Goal: Task Accomplishment & Management: Manage account settings

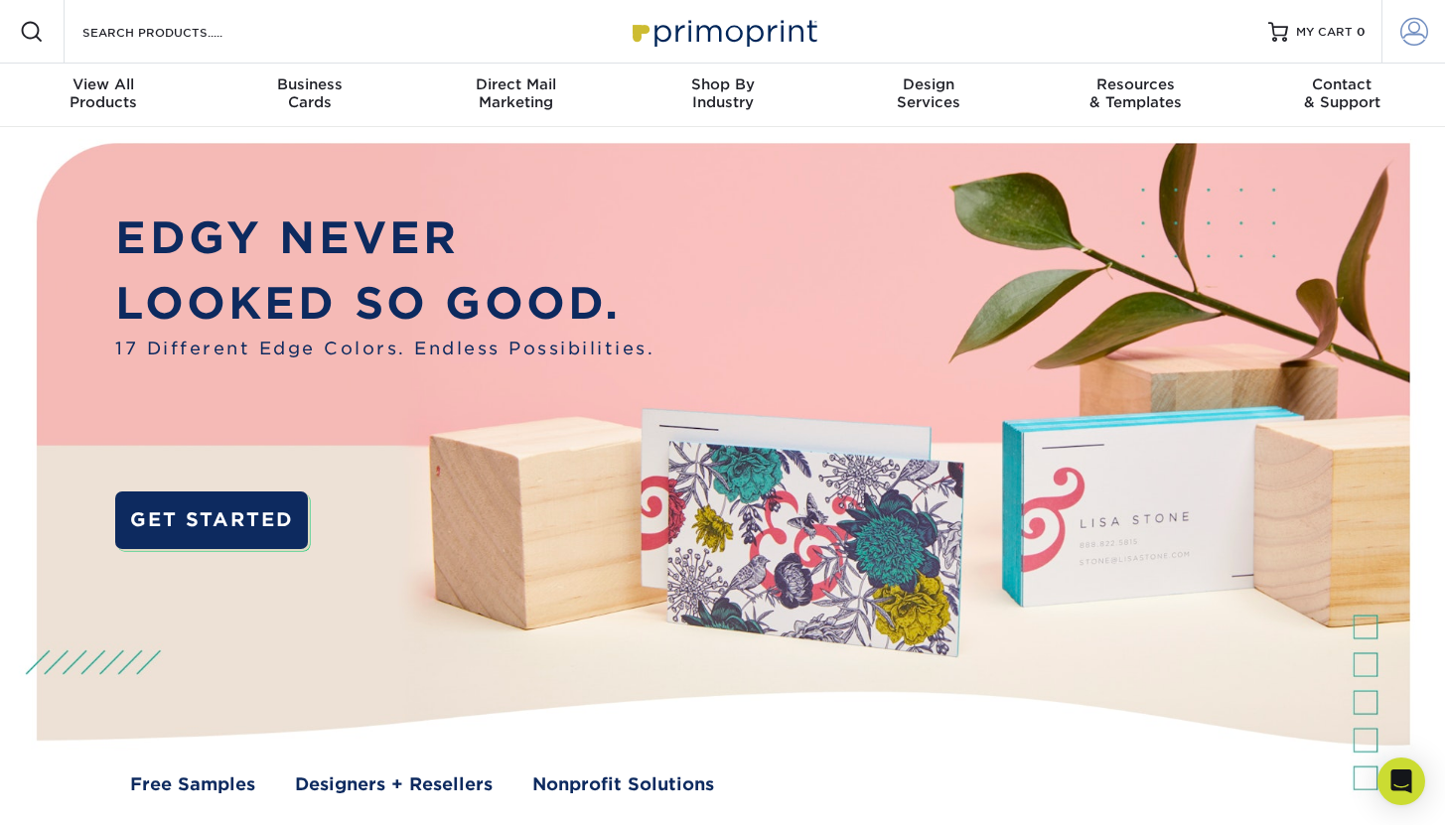
click at [1411, 37] on span at bounding box center [1414, 32] width 28 height 28
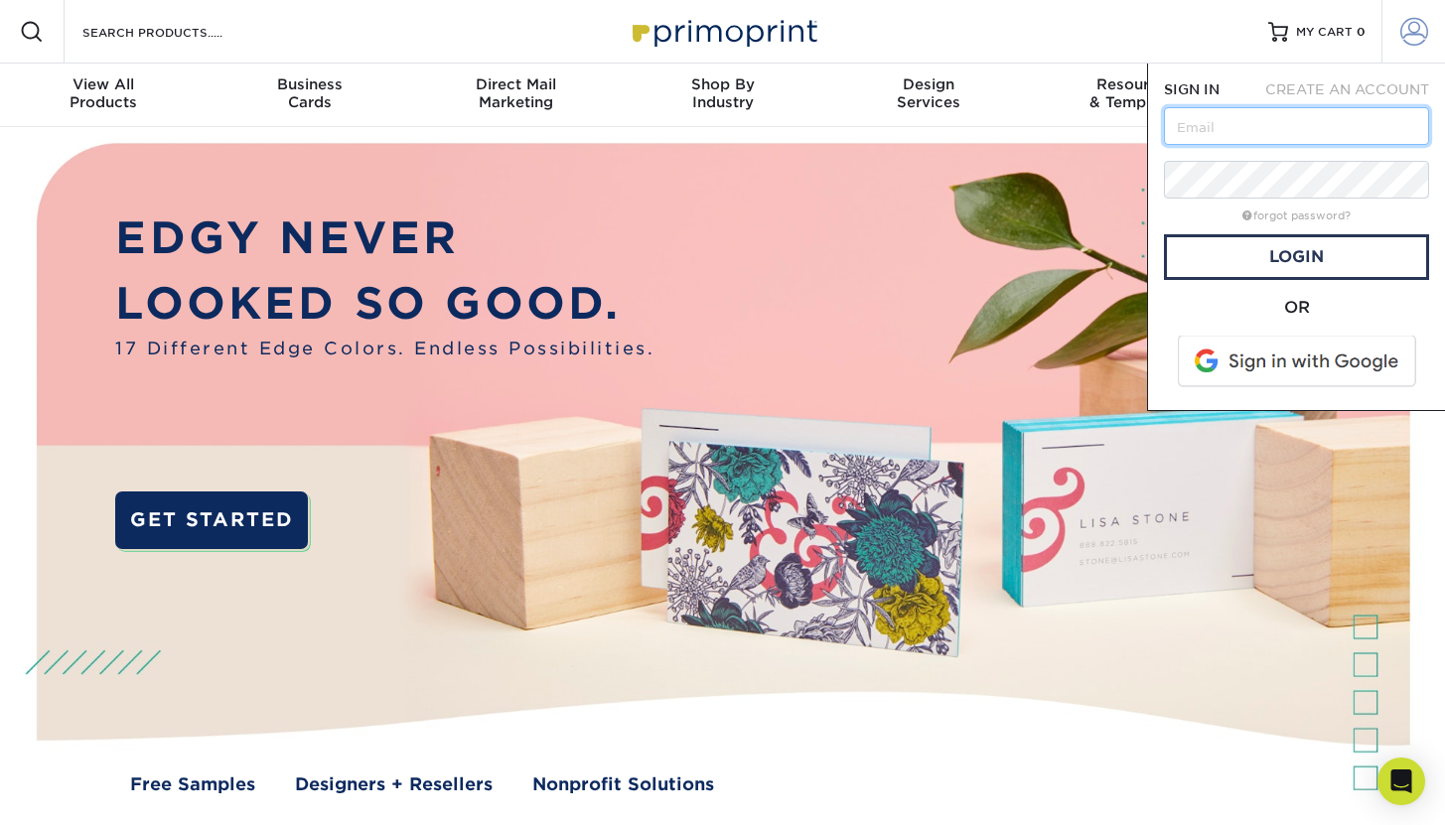
type input "shinobu@katosakeworks.com"
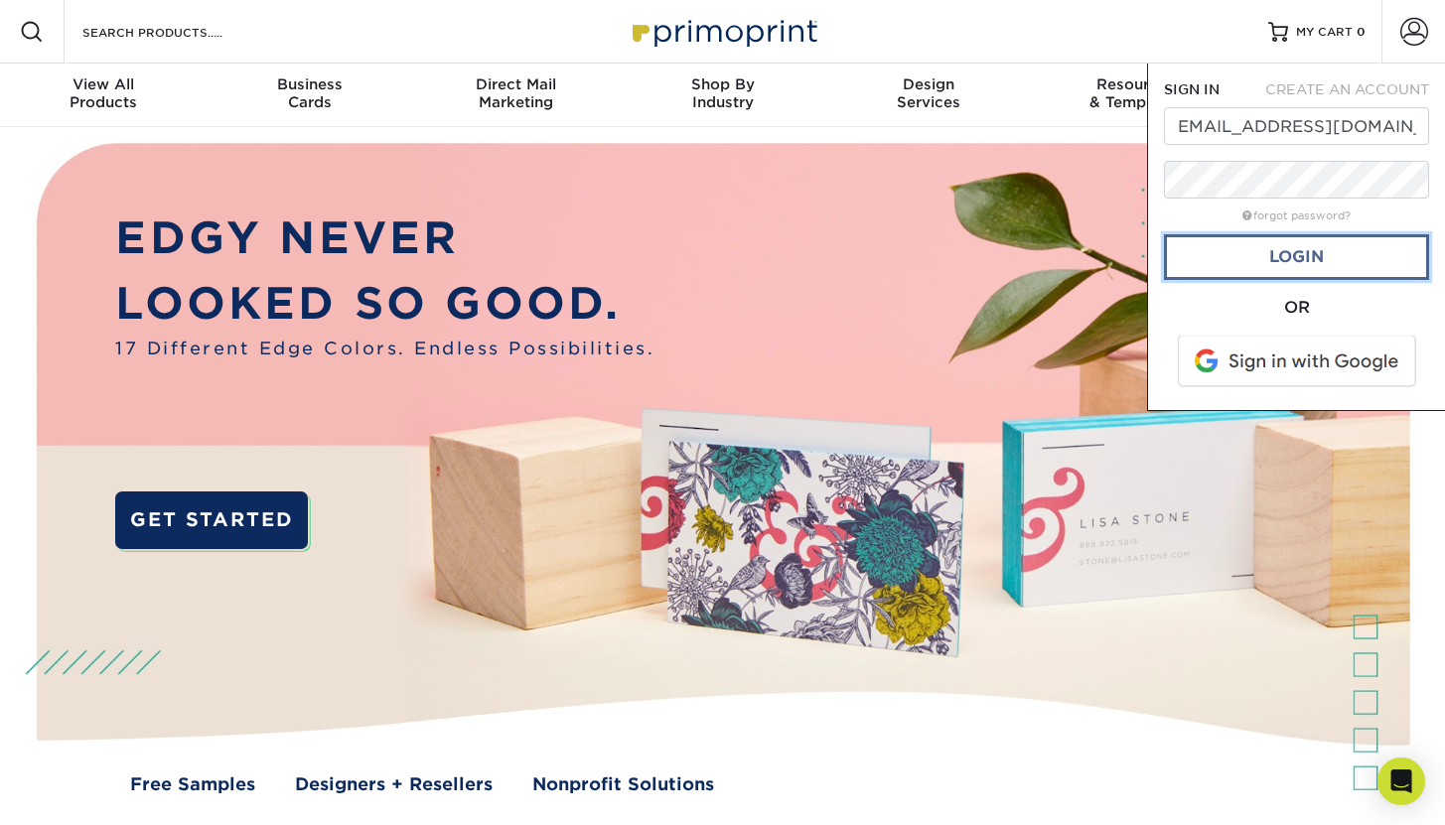
click at [1291, 262] on link "Login" at bounding box center [1296, 257] width 265 height 46
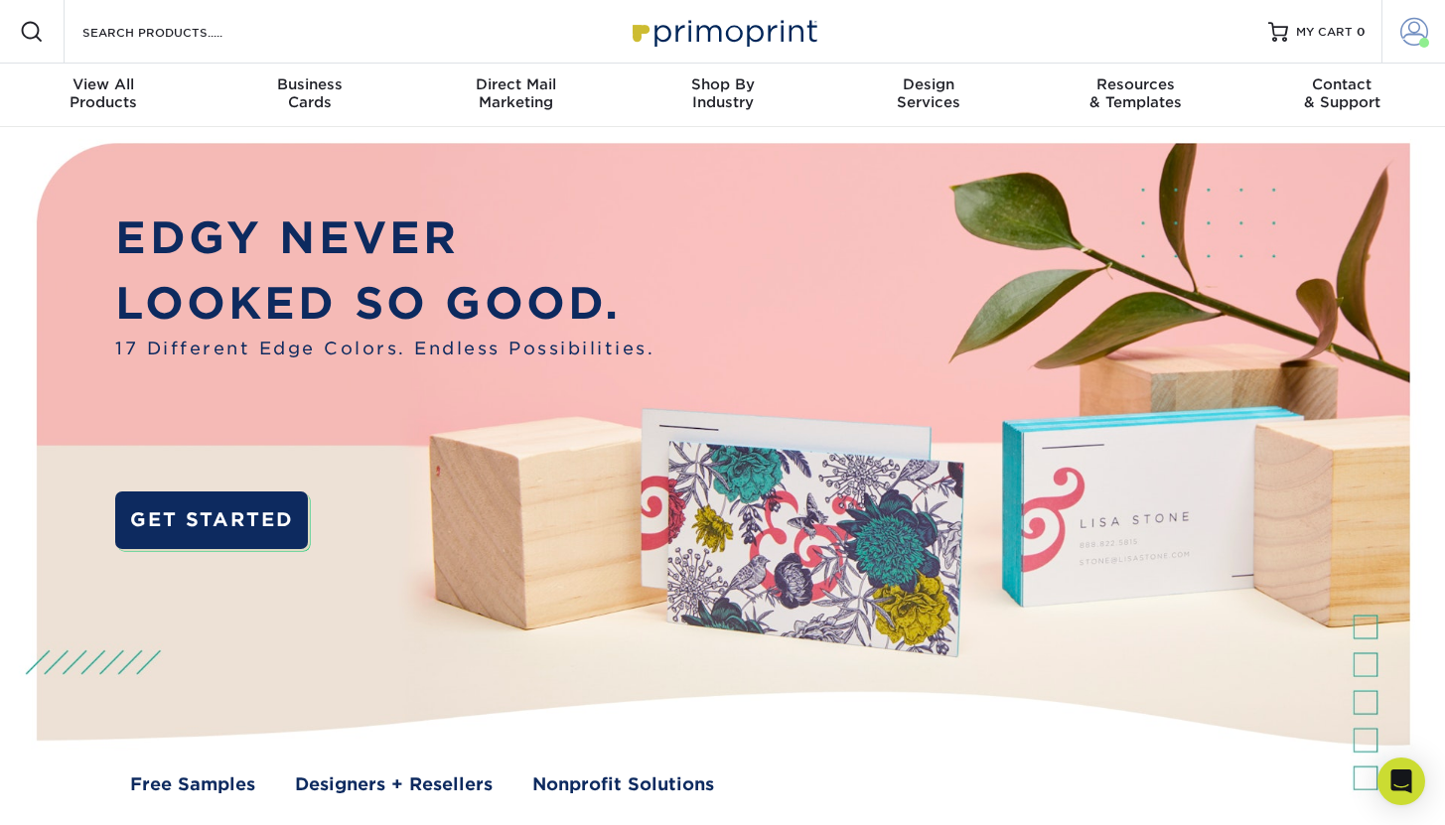
click at [1413, 35] on span at bounding box center [1414, 32] width 28 height 28
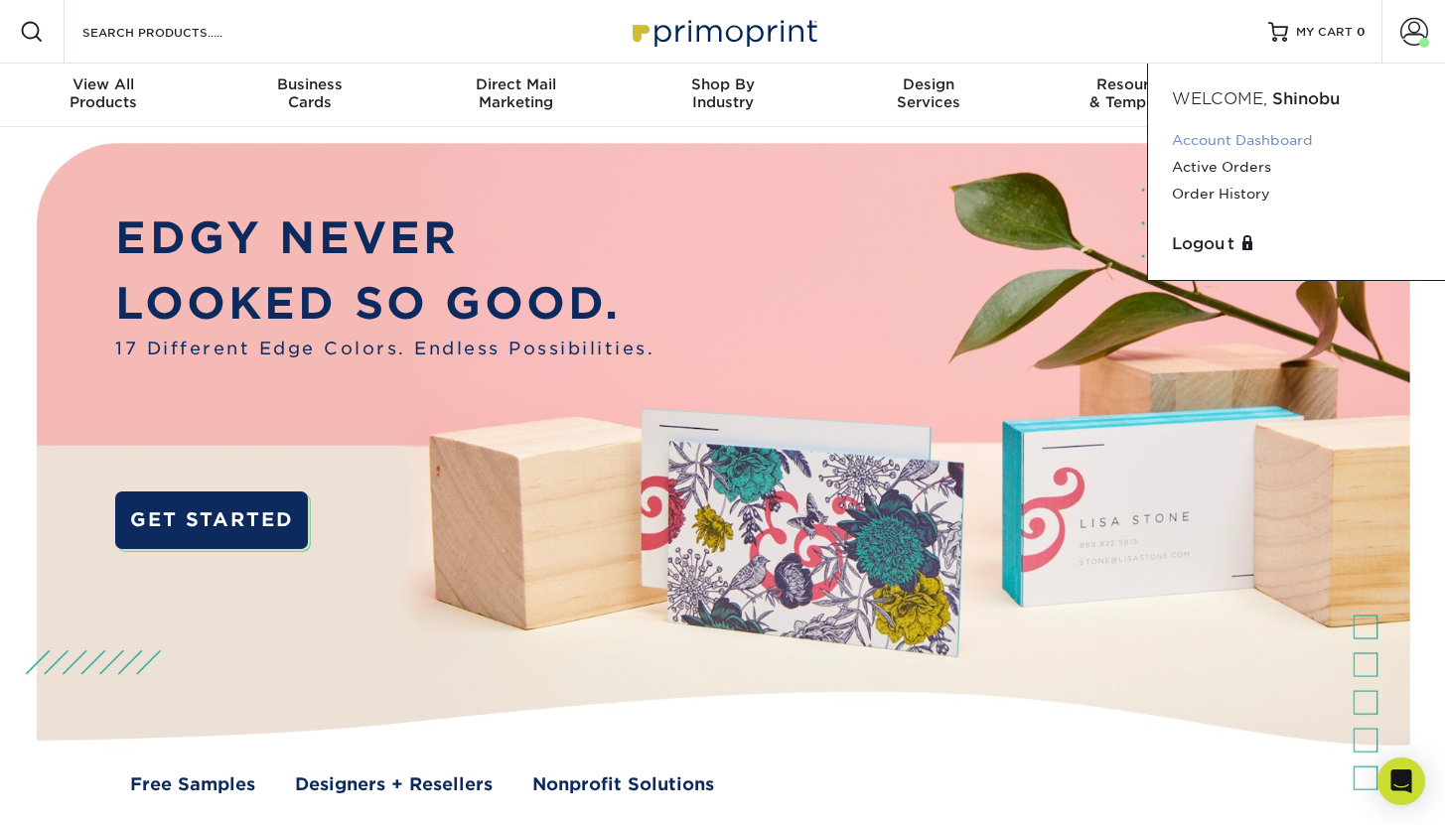
click at [1231, 142] on link "Account Dashboard" at bounding box center [1296, 140] width 249 height 27
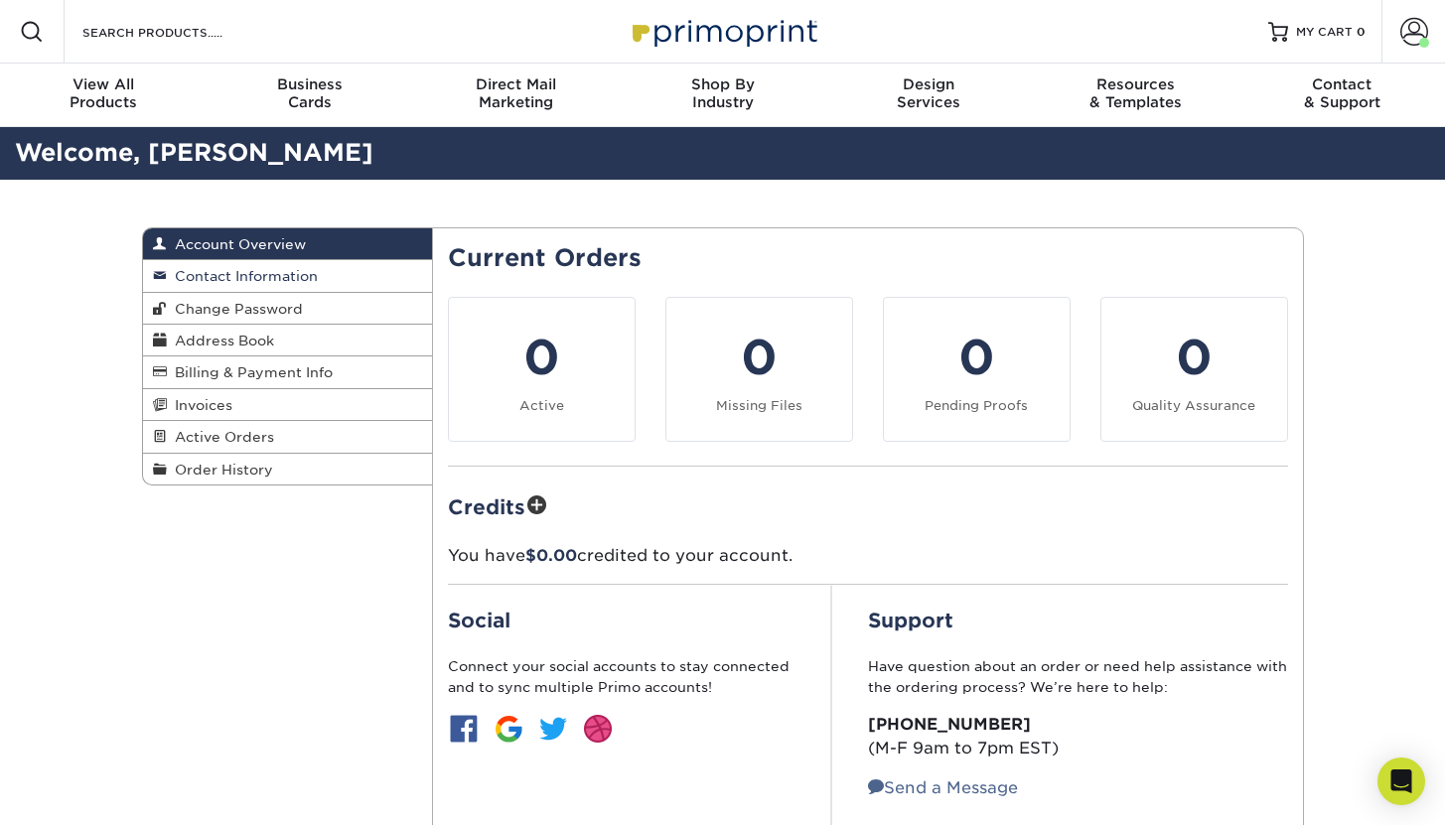
click at [279, 279] on span "Contact Information" at bounding box center [242, 276] width 151 height 16
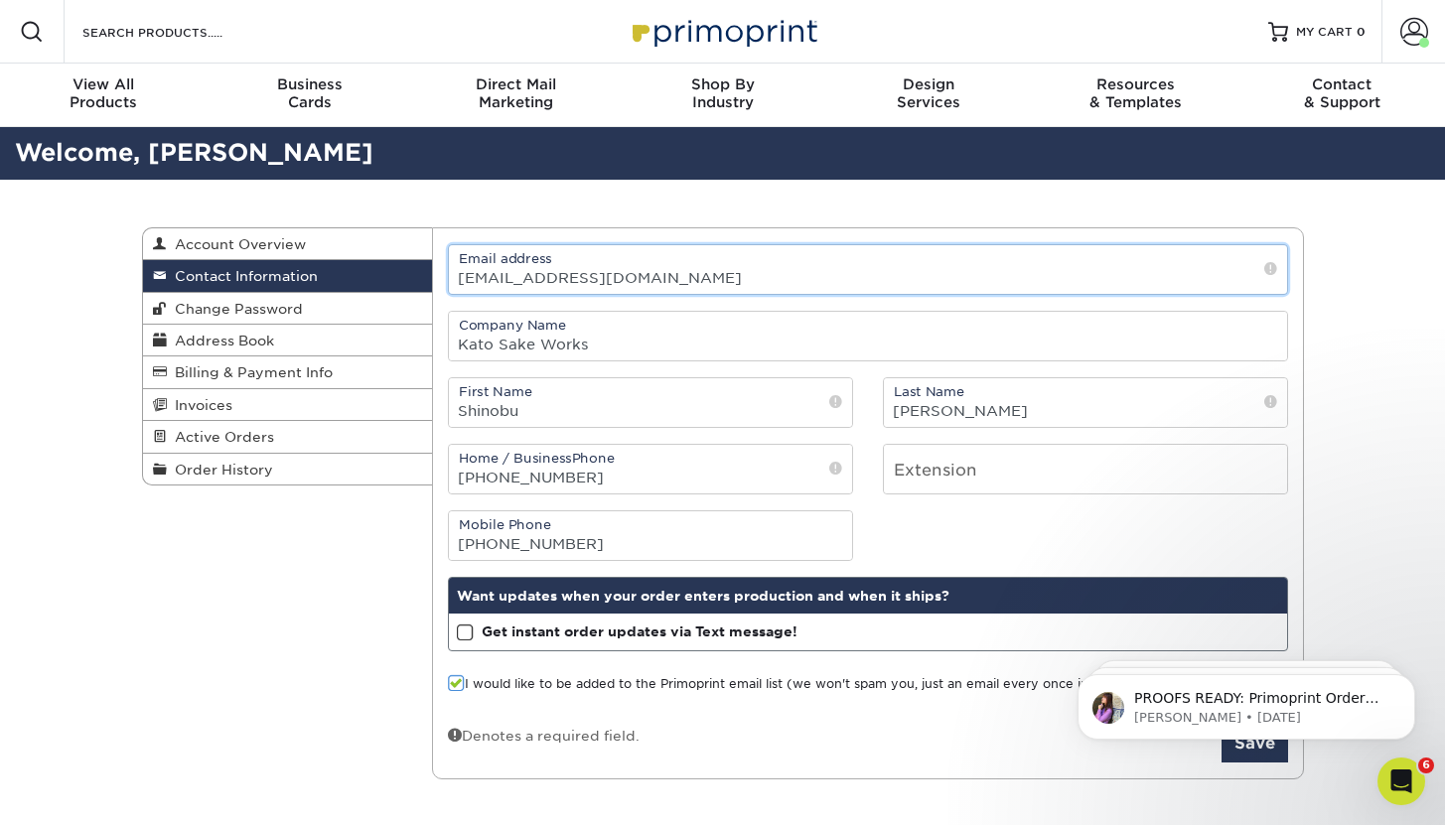
click at [494, 285] on input "[EMAIL_ADDRESS][DOMAIN_NAME]" at bounding box center [868, 269] width 838 height 49
click at [494, 285] on input "shinobu@katosakeworks.com" at bounding box center [868, 269] width 838 height 49
type input "admin@katosakeworks.com"
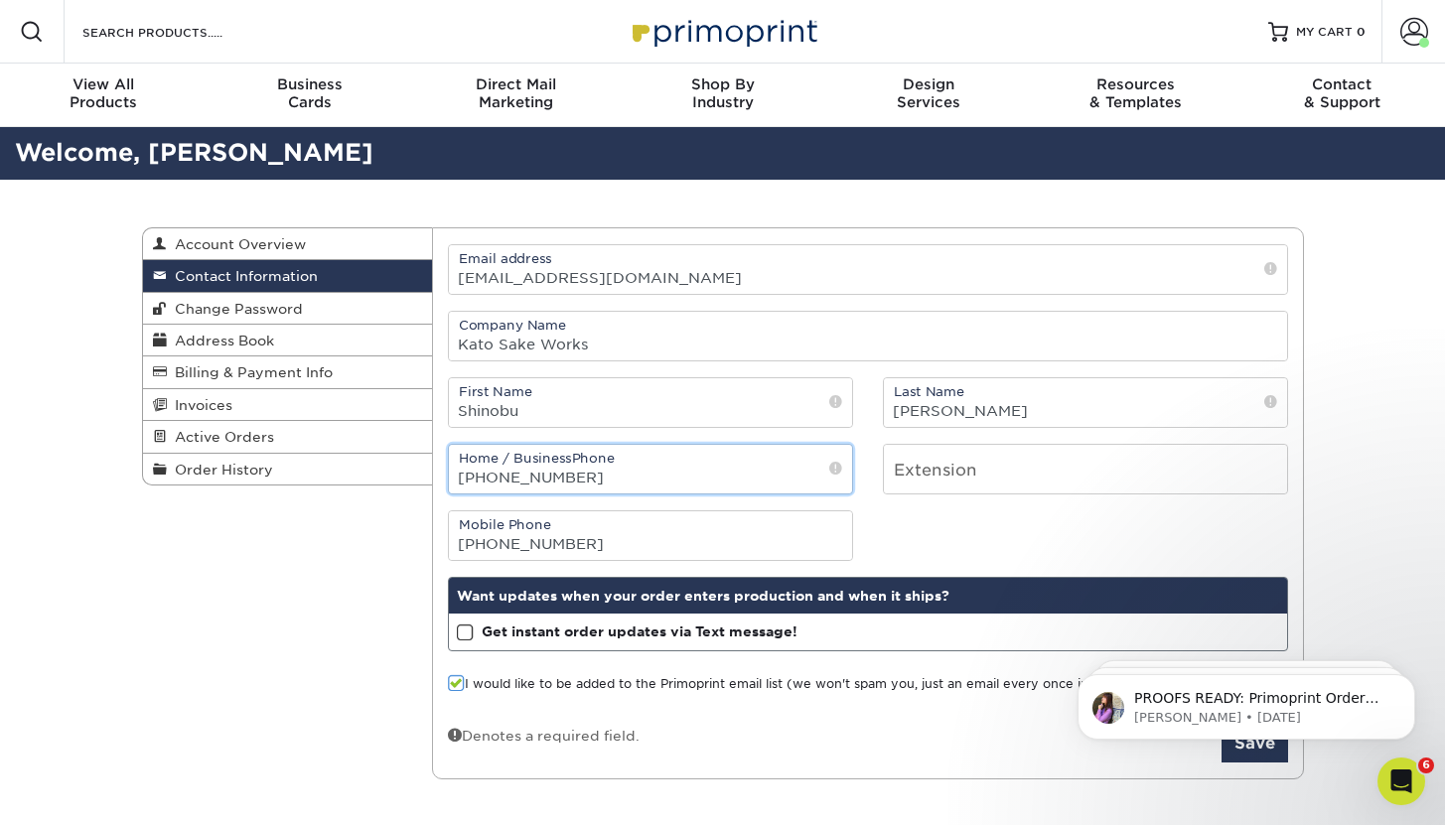
click at [529, 476] on input "(615) 635-3746" at bounding box center [650, 469] width 403 height 49
type input "1"
type input "9177191603"
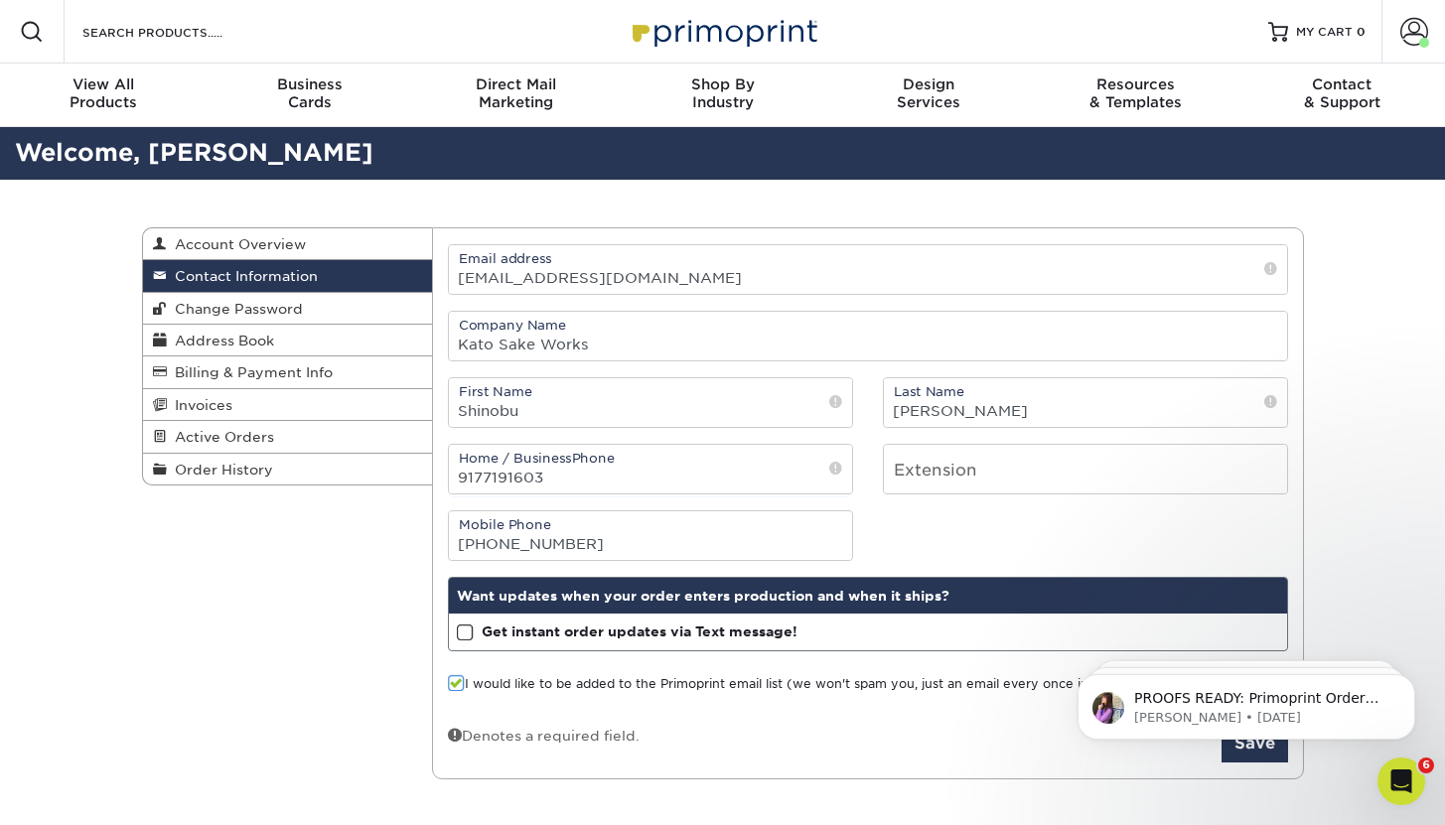
click at [372, 598] on div "Contact Information Account Overview Contact Information Change Password Addres…" at bounding box center [723, 504] width 1192 height 648
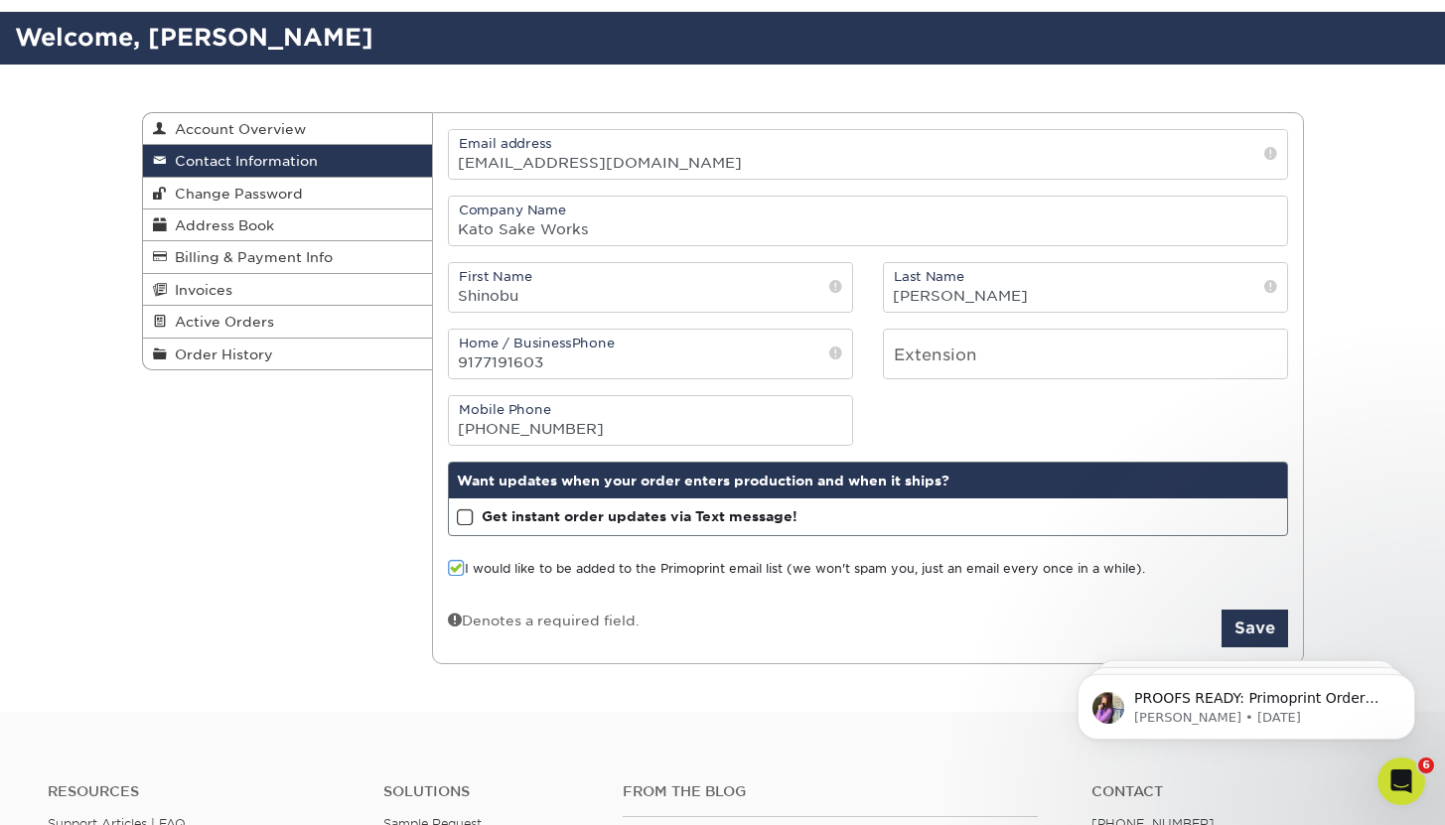
scroll to position [127, 0]
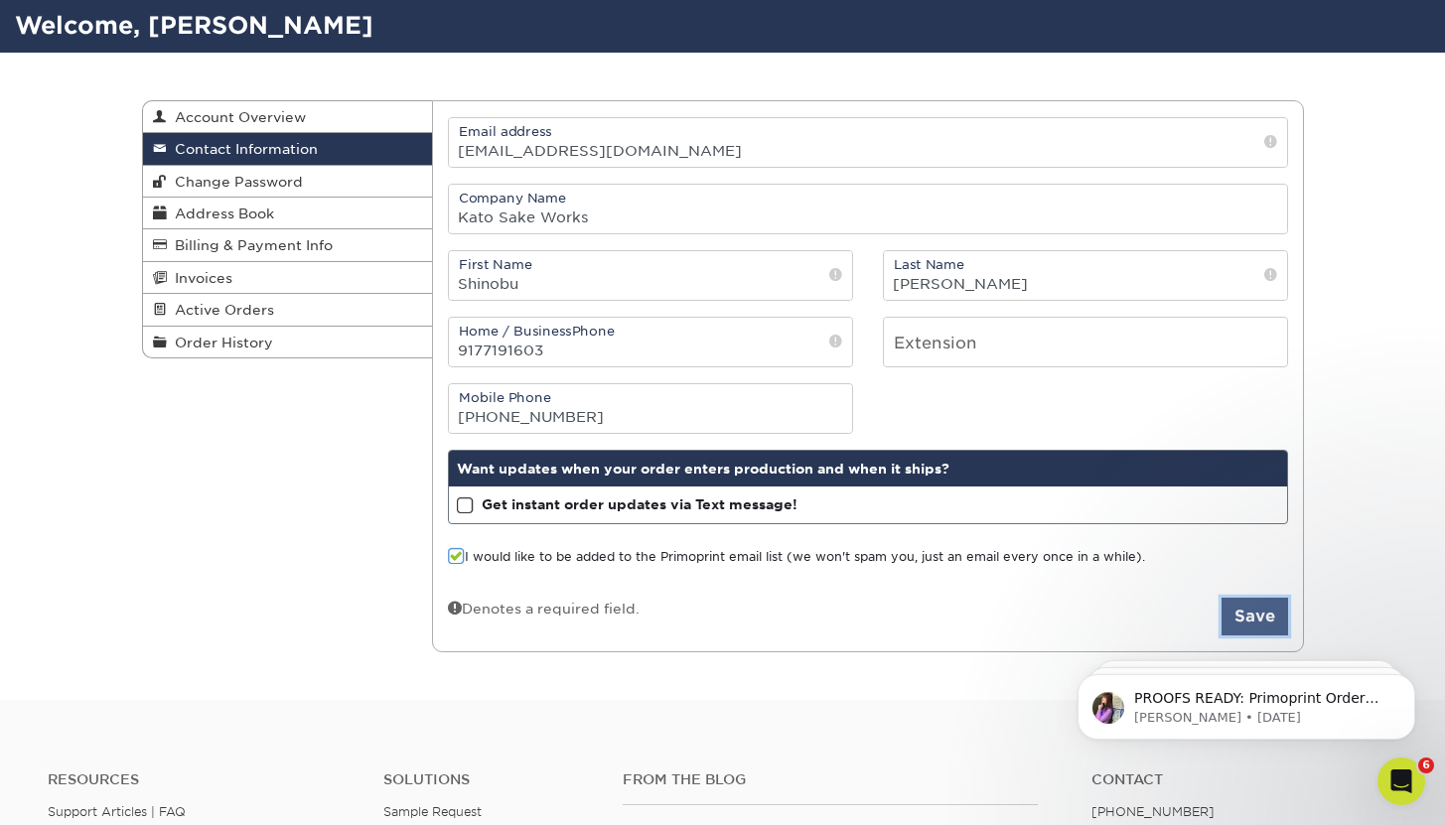
click at [1268, 617] on button "Save" at bounding box center [1254, 617] width 67 height 38
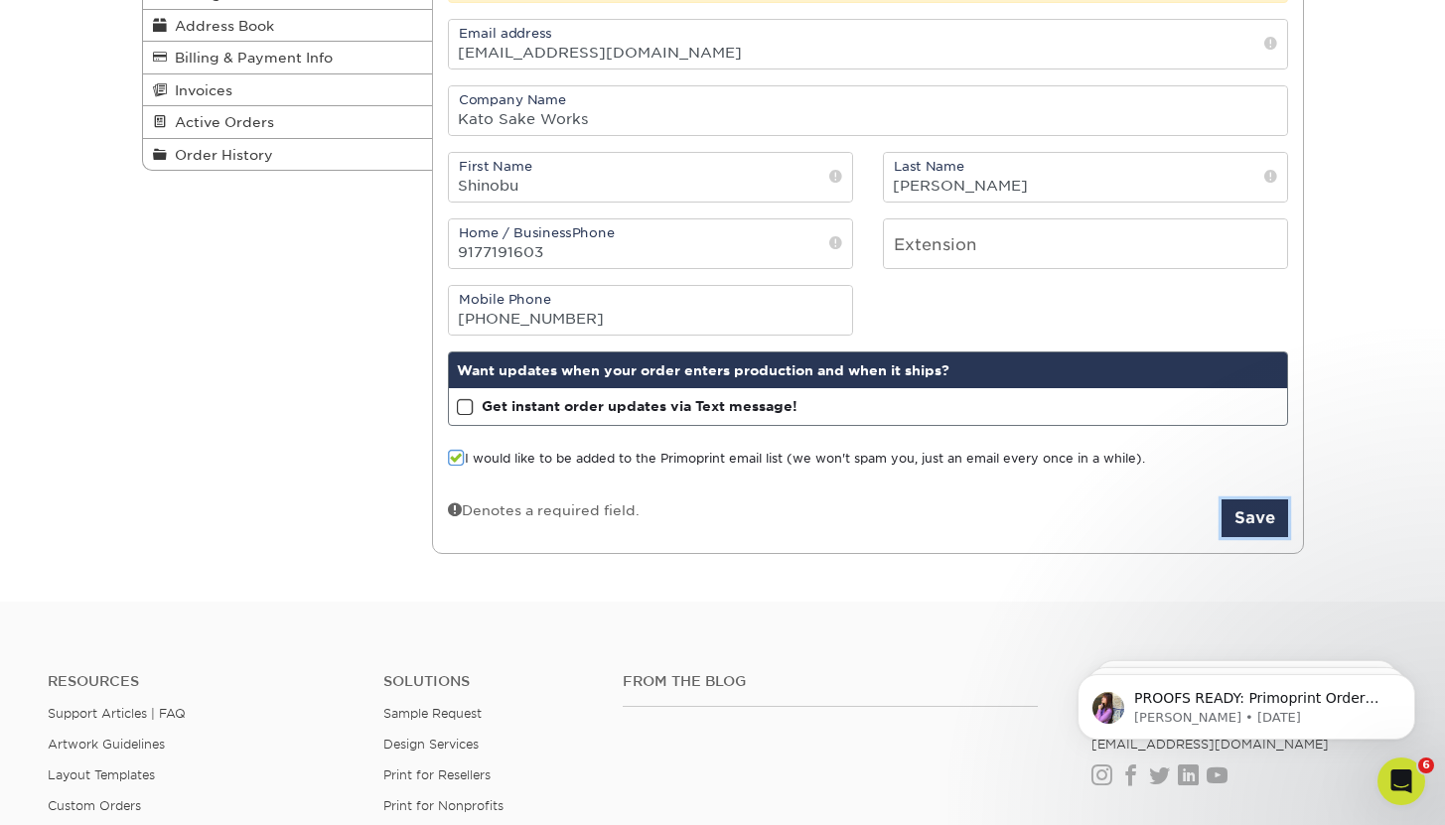
scroll to position [317, 0]
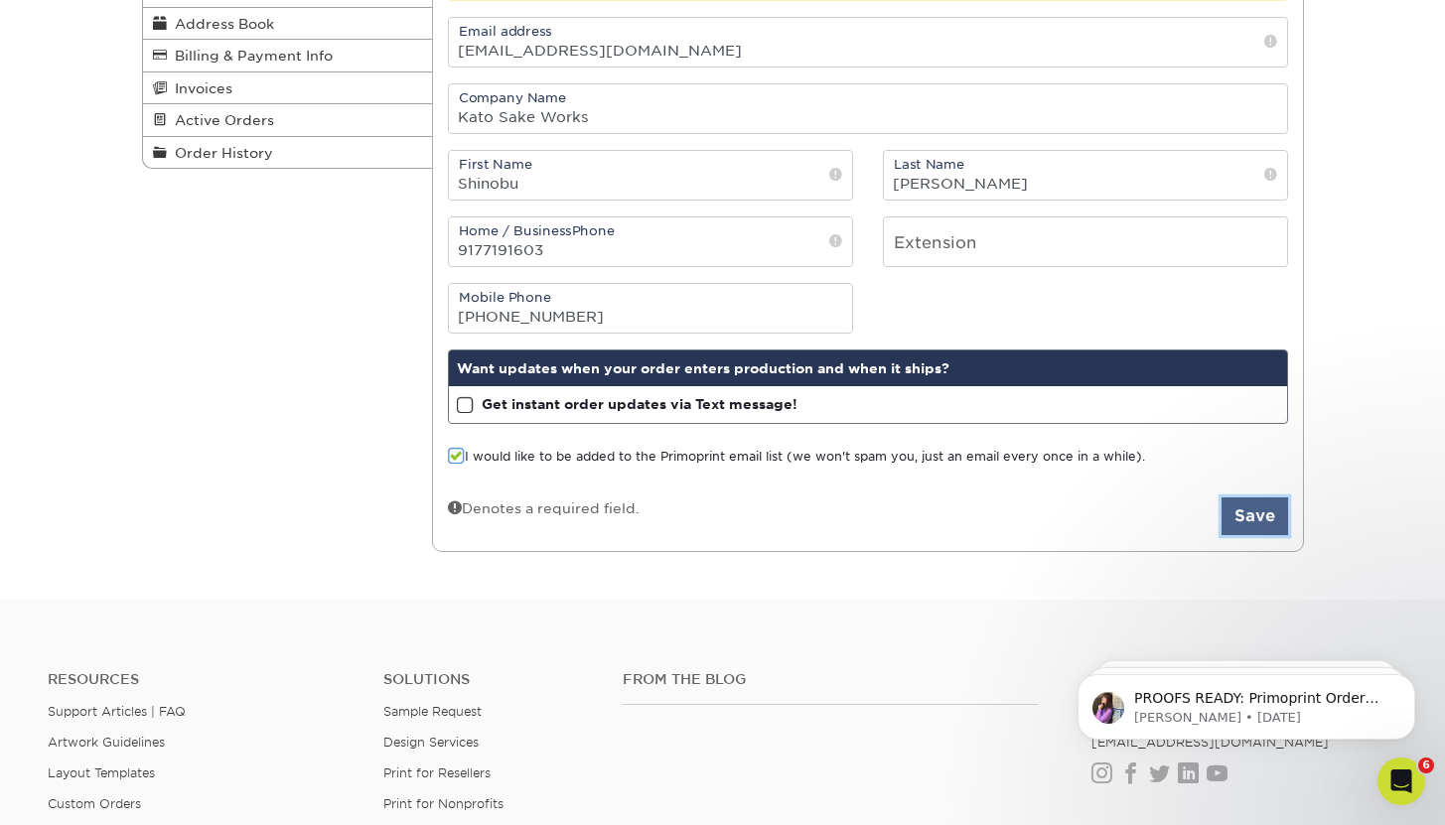
click at [1267, 515] on button "Save" at bounding box center [1254, 516] width 67 height 38
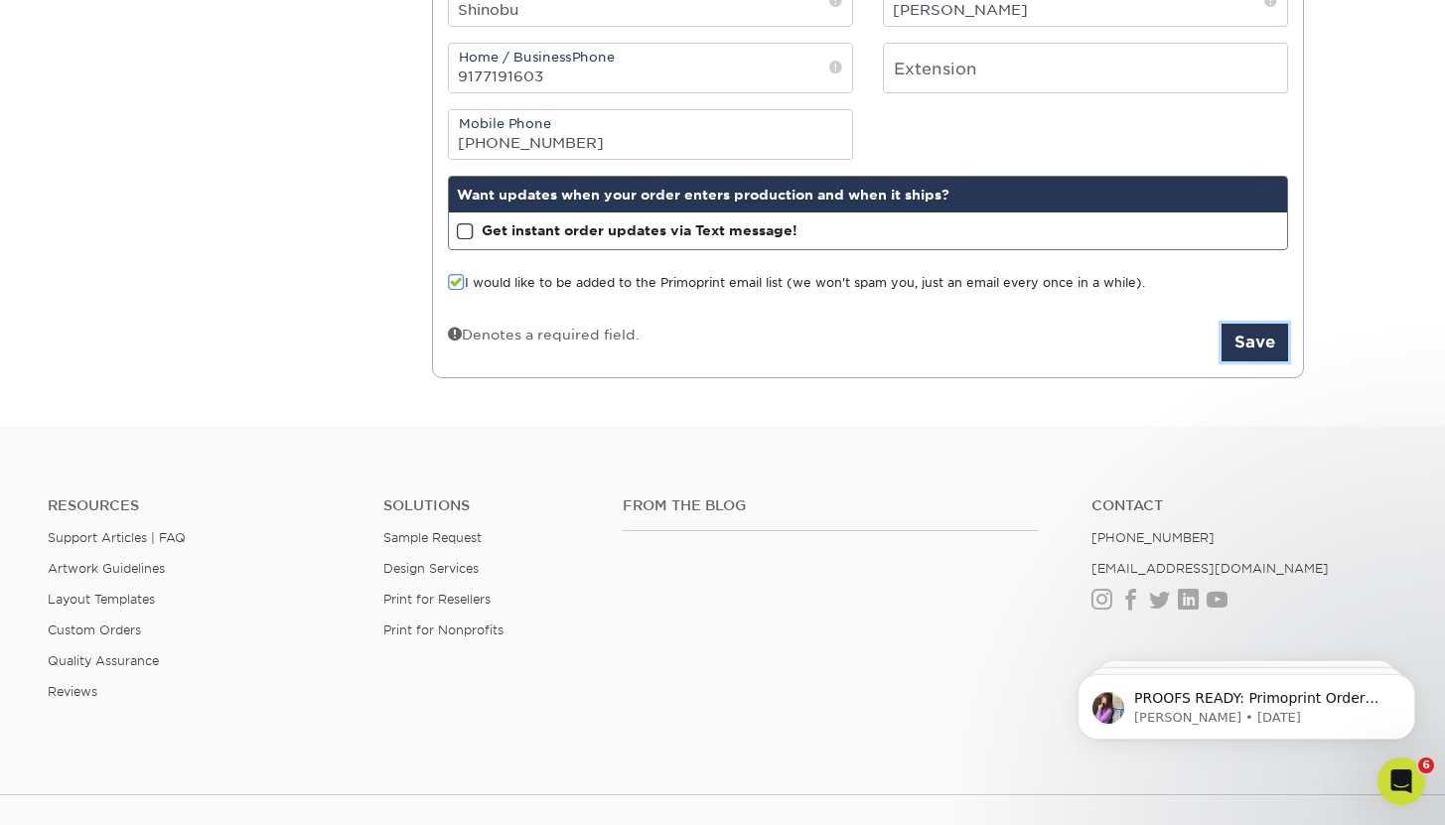
scroll to position [592, 0]
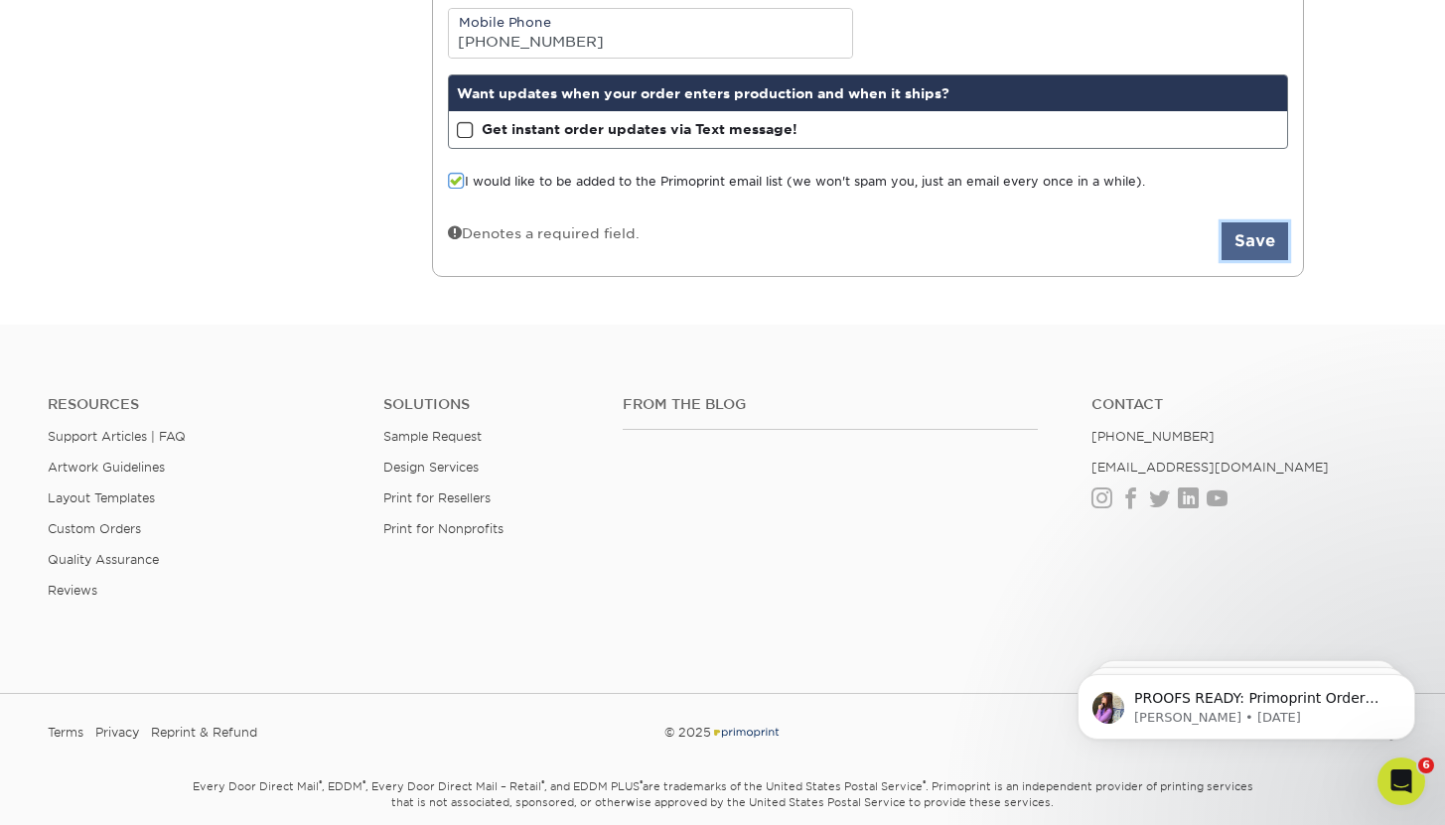
click at [1258, 249] on button "Save" at bounding box center [1254, 241] width 67 height 38
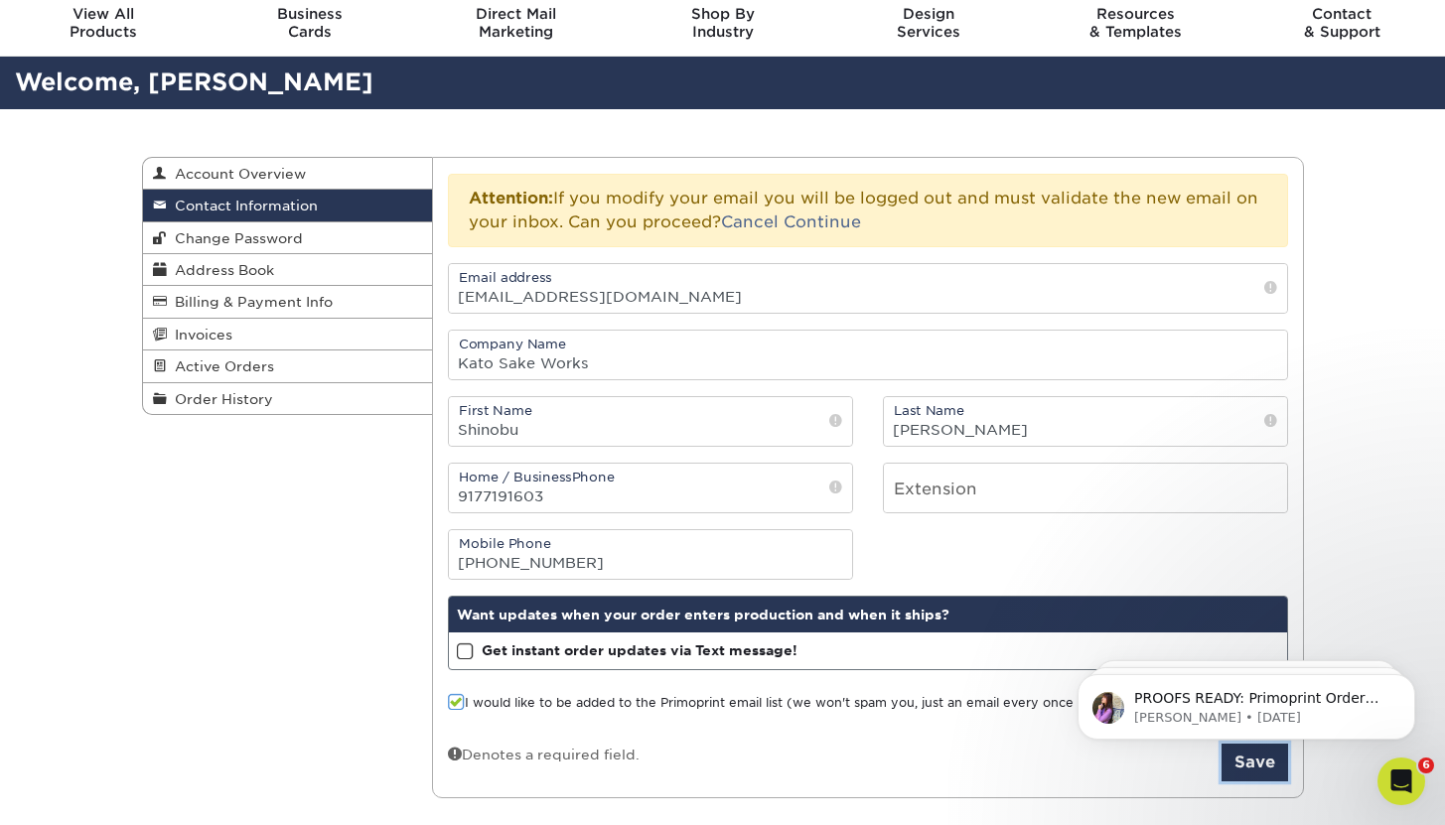
scroll to position [0, 0]
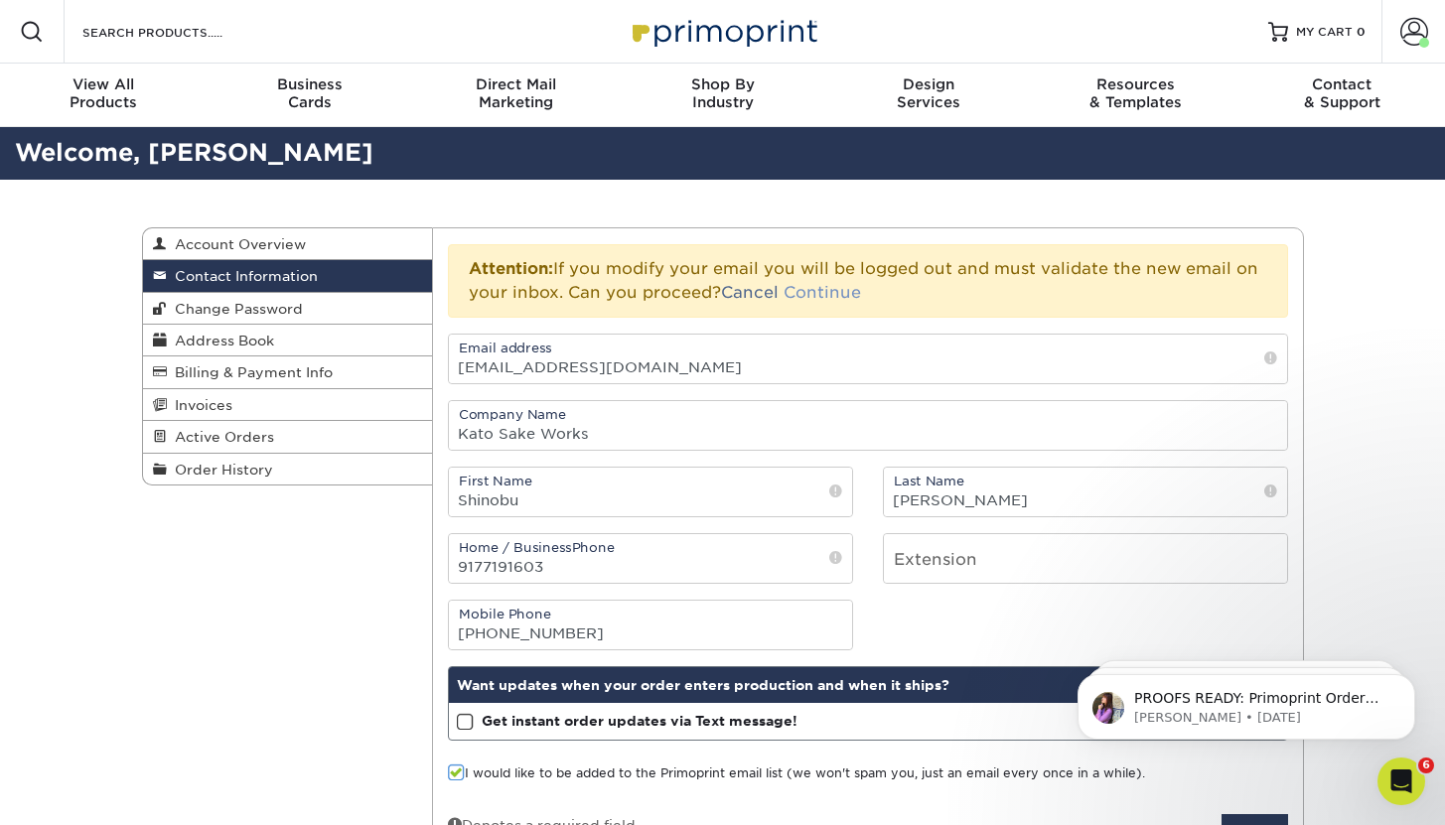
click at [818, 289] on link "Continue" at bounding box center [821, 292] width 77 height 19
